Goal: Book appointment/travel/reservation

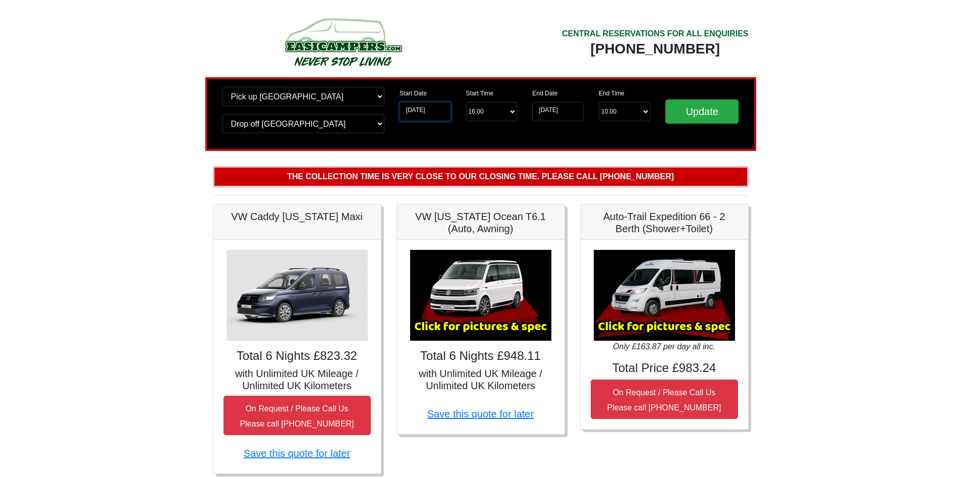
click at [440, 110] on input "[DATE]" at bounding box center [425, 111] width 51 height 19
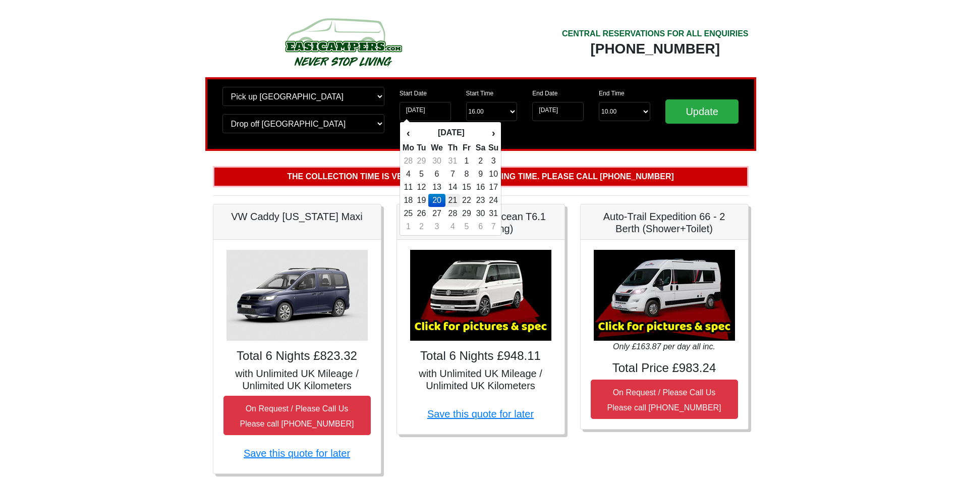
click at [452, 202] on td "21" at bounding box center [453, 200] width 15 height 13
type input "[DATE]"
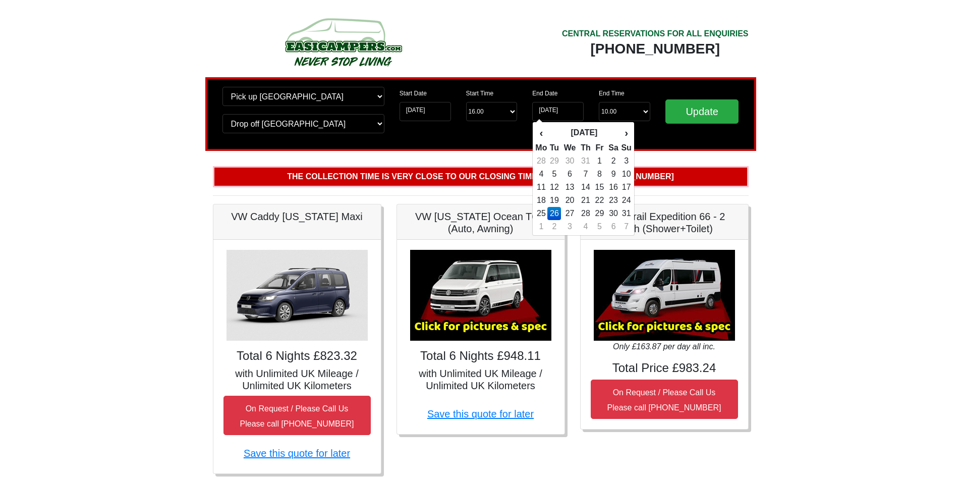
click at [557, 211] on td "26" at bounding box center [555, 213] width 14 height 13
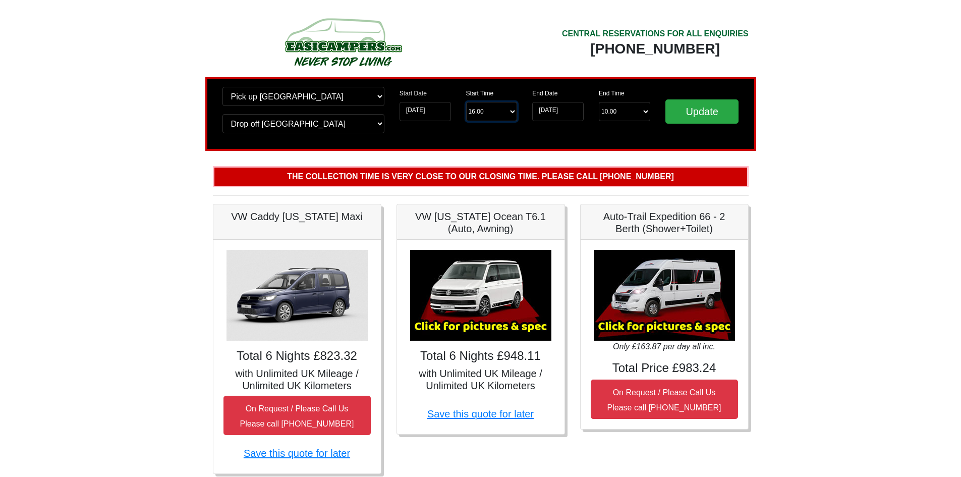
click at [494, 111] on select "Start Time 16.00 -------- 11.00 am ([DATE] & [DATE] Only) 12.00 pm ([DATE]) 13.…" at bounding box center [491, 111] width 51 height 19
select select "13.00"
click at [466, 102] on select "Start Time 16.00 -------- 11.00 am ([DATE] & [DATE] Only) 12.00 pm ([DATE]) 13.…" at bounding box center [491, 111] width 51 height 19
click at [702, 116] on input "Update" at bounding box center [703, 111] width 74 height 24
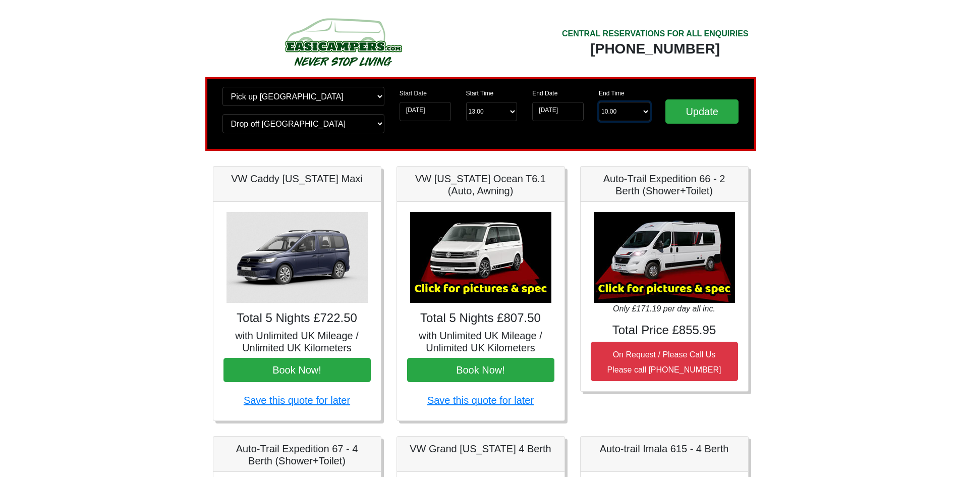
click at [612, 114] on select "End Time 10.00 -------- 08.00 am 09.00 am 10.00 am 11.00 am (Sunday Only)" at bounding box center [624, 111] width 51 height 19
click at [726, 144] on div "Change pick up location? Pick up Edinburgh Birmingham Airport Blackburn Lancash…" at bounding box center [480, 114] width 551 height 74
